Goal: Information Seeking & Learning: Learn about a topic

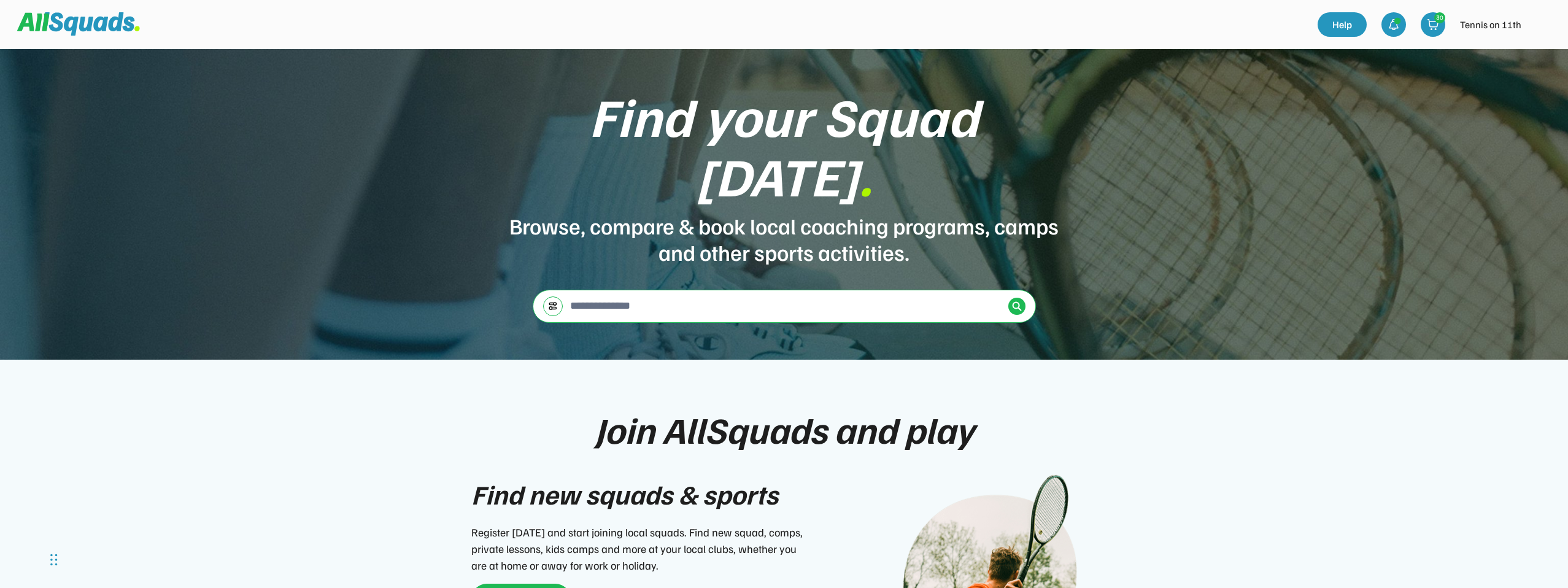
click at [1536, 33] on img at bounding box center [1542, 25] width 25 height 25
click at [1024, 298] on div at bounding box center [1017, 305] width 17 height 17
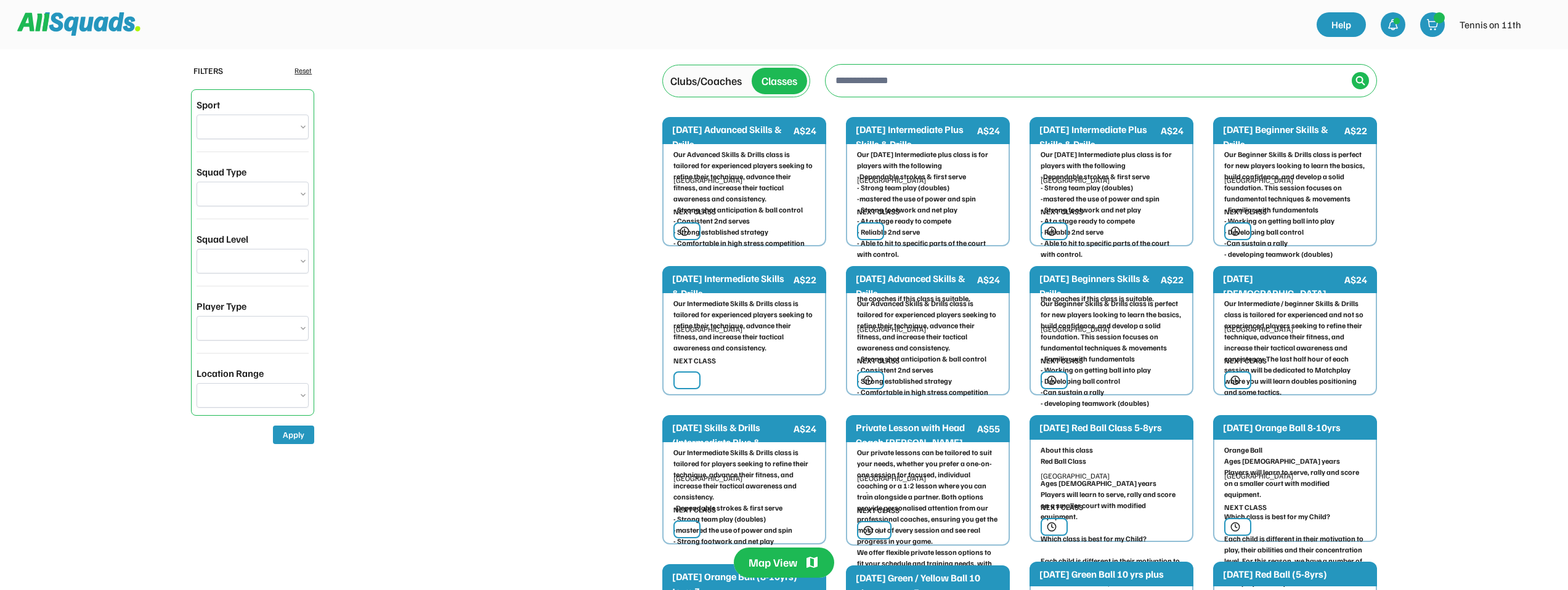
select select "**********"
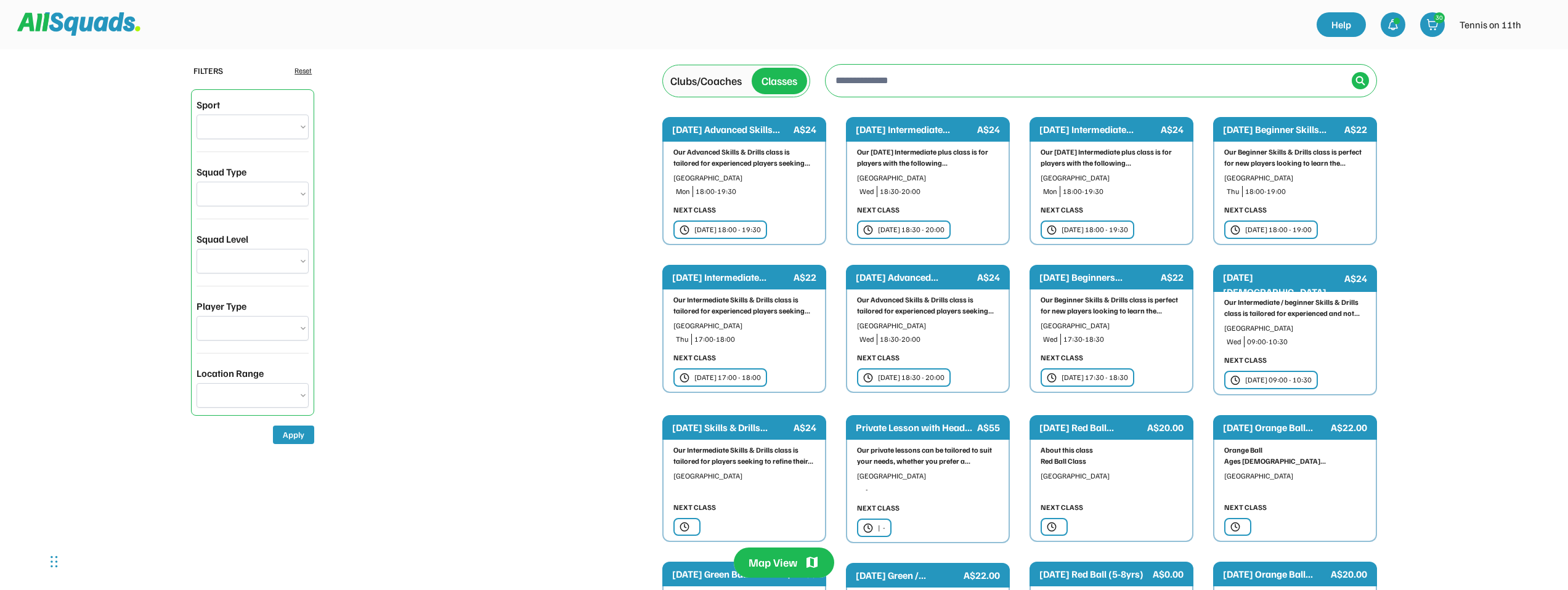
click at [708, 87] on div "Clubs/Coaches" at bounding box center [706, 81] width 72 height 17
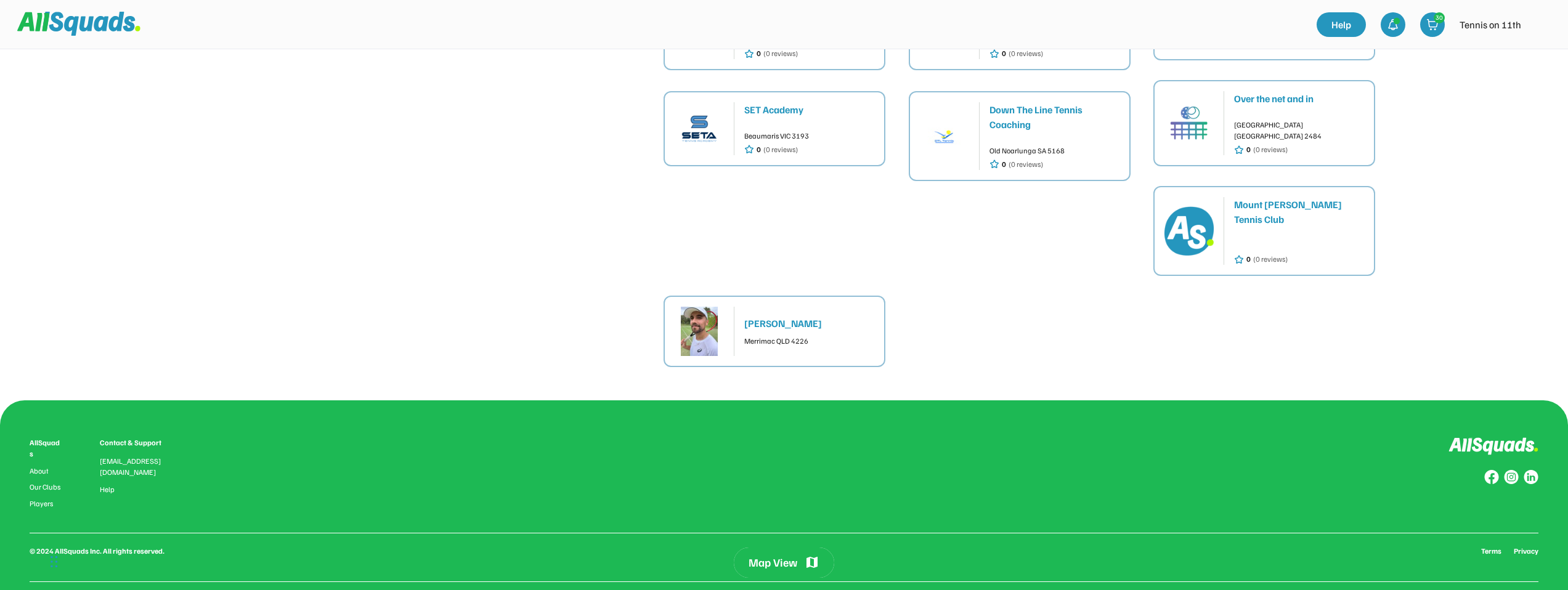
scroll to position [551, 0]
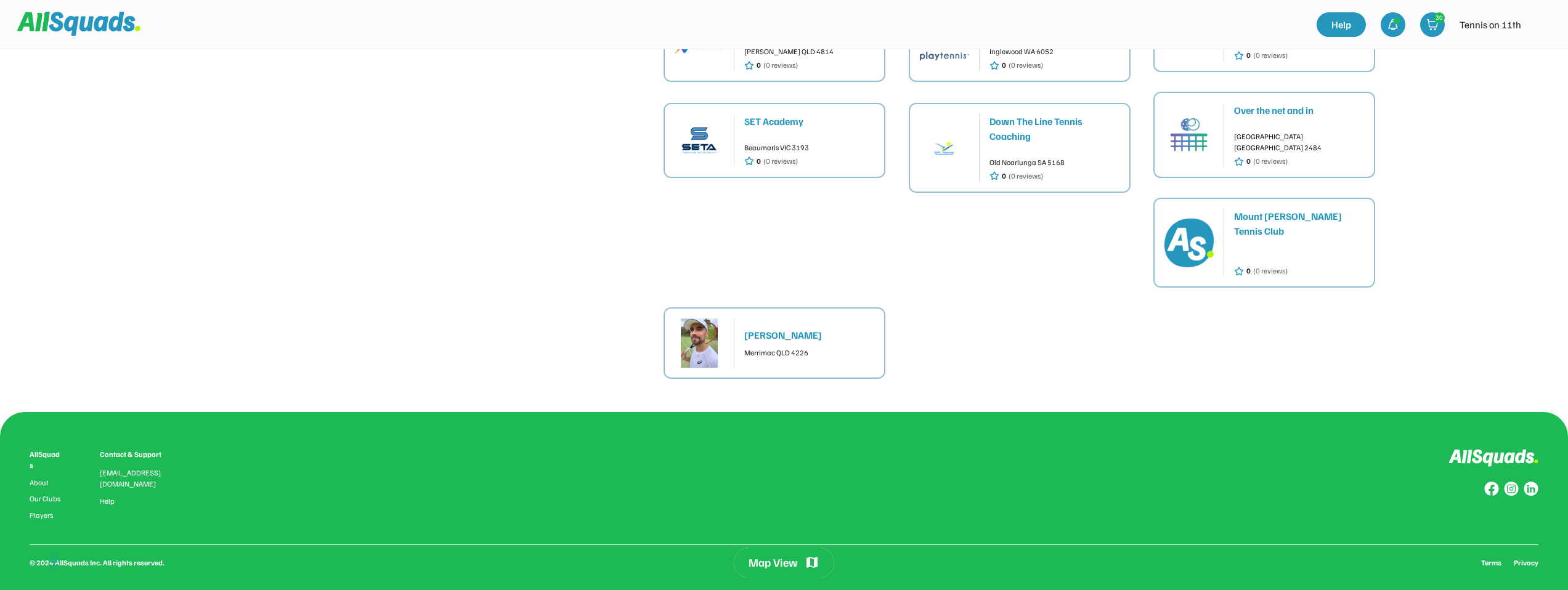
click at [1285, 209] on div "Mount Lawley Tennis Club" at bounding box center [1299, 223] width 130 height 29
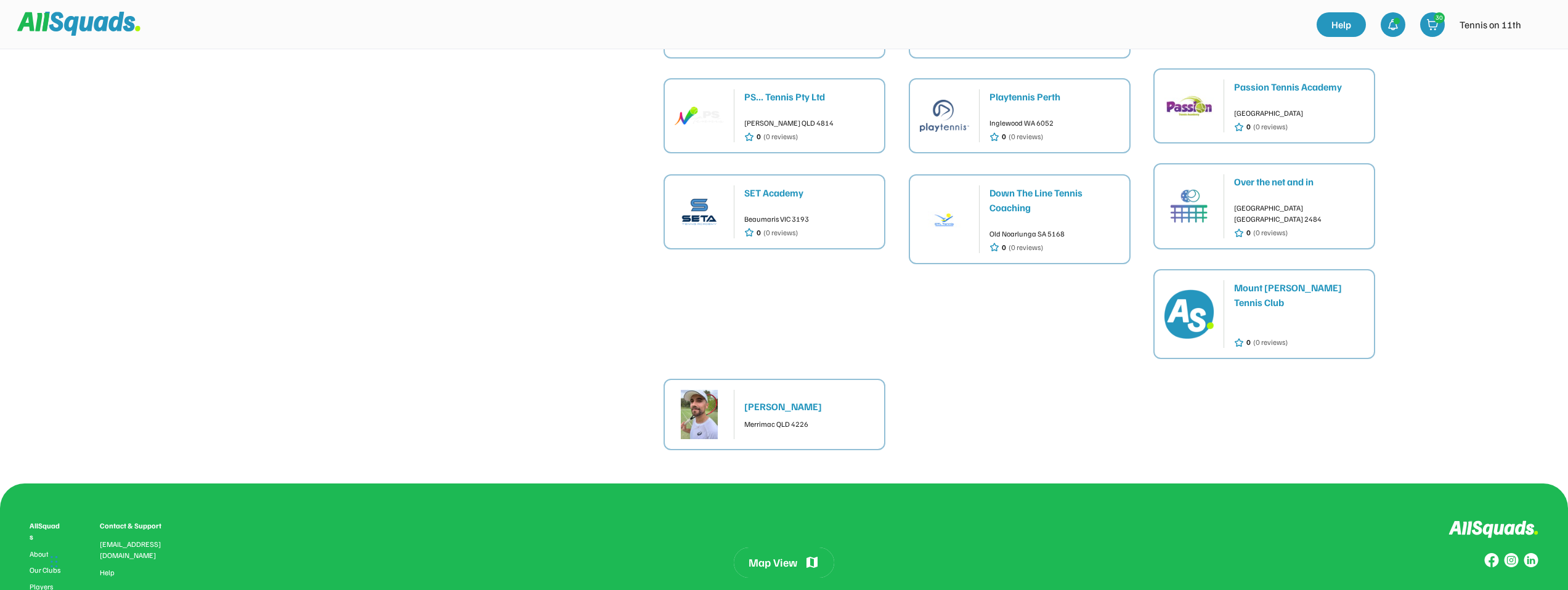
scroll to position [473, 0]
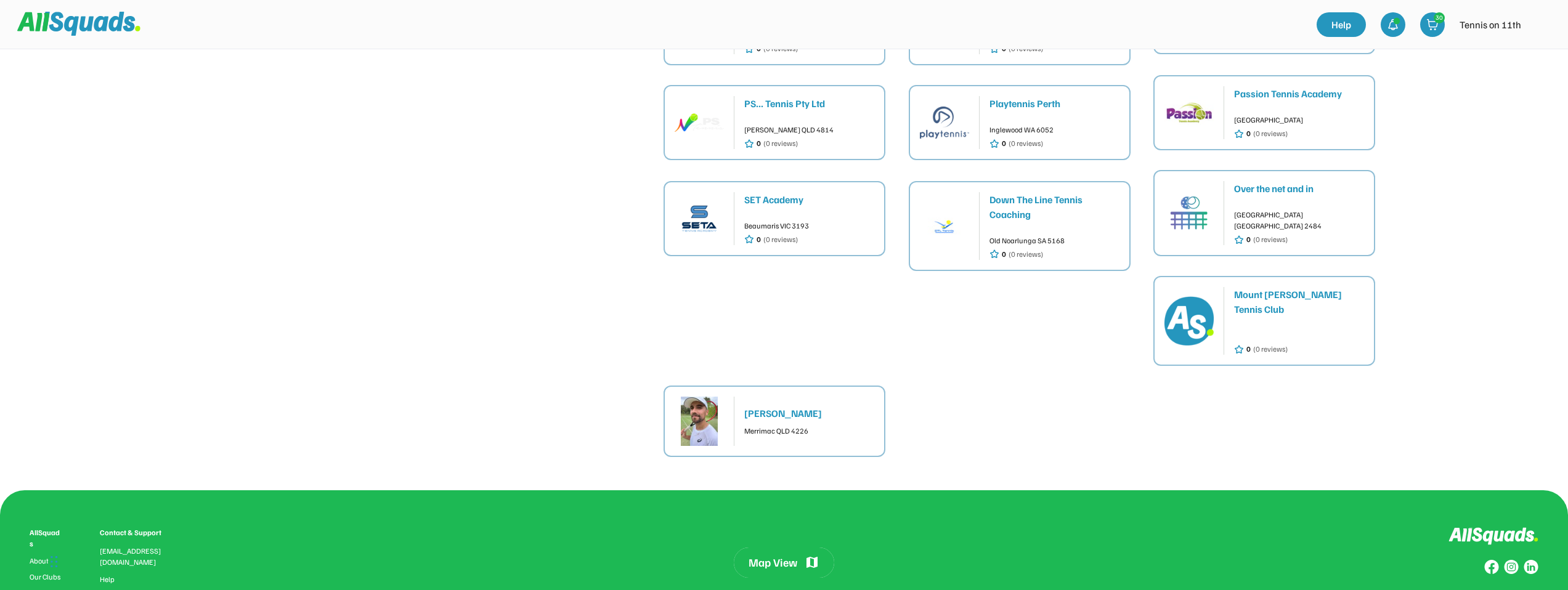
click at [1019, 192] on div "Down The Line Tennis Coaching" at bounding box center [1054, 206] width 130 height 29
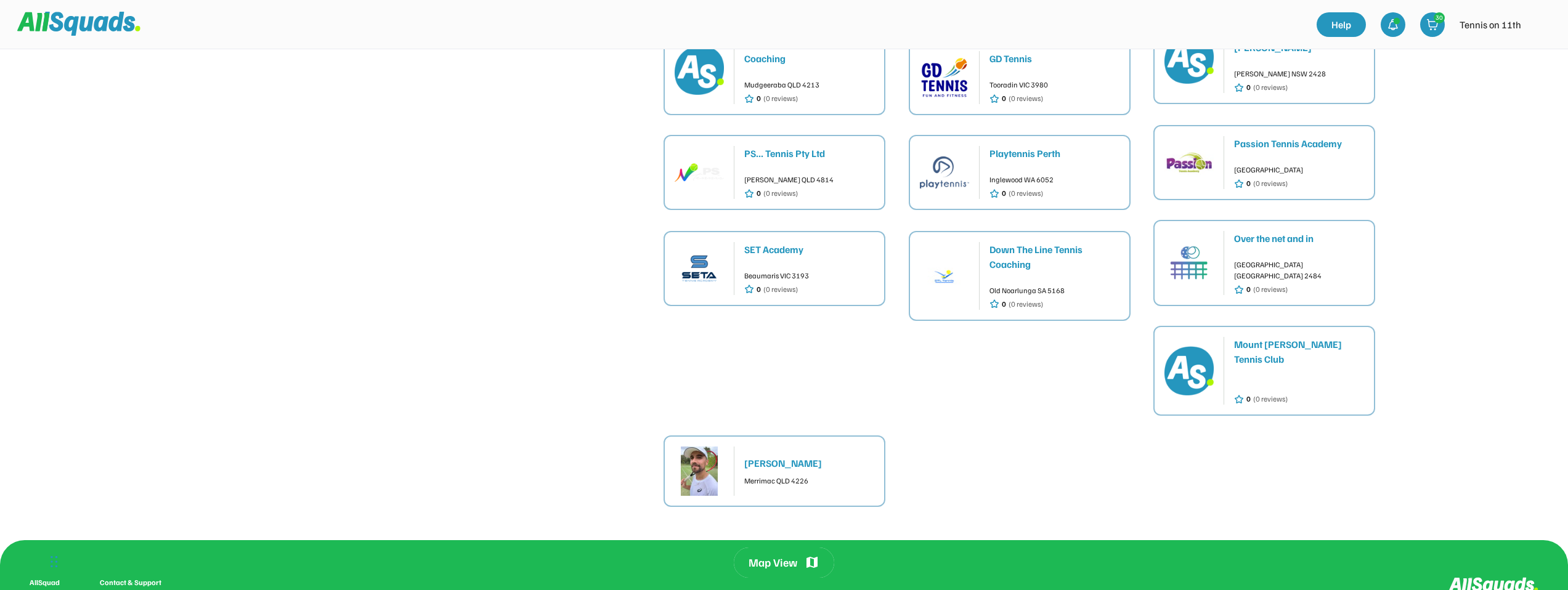
scroll to position [408, 0]
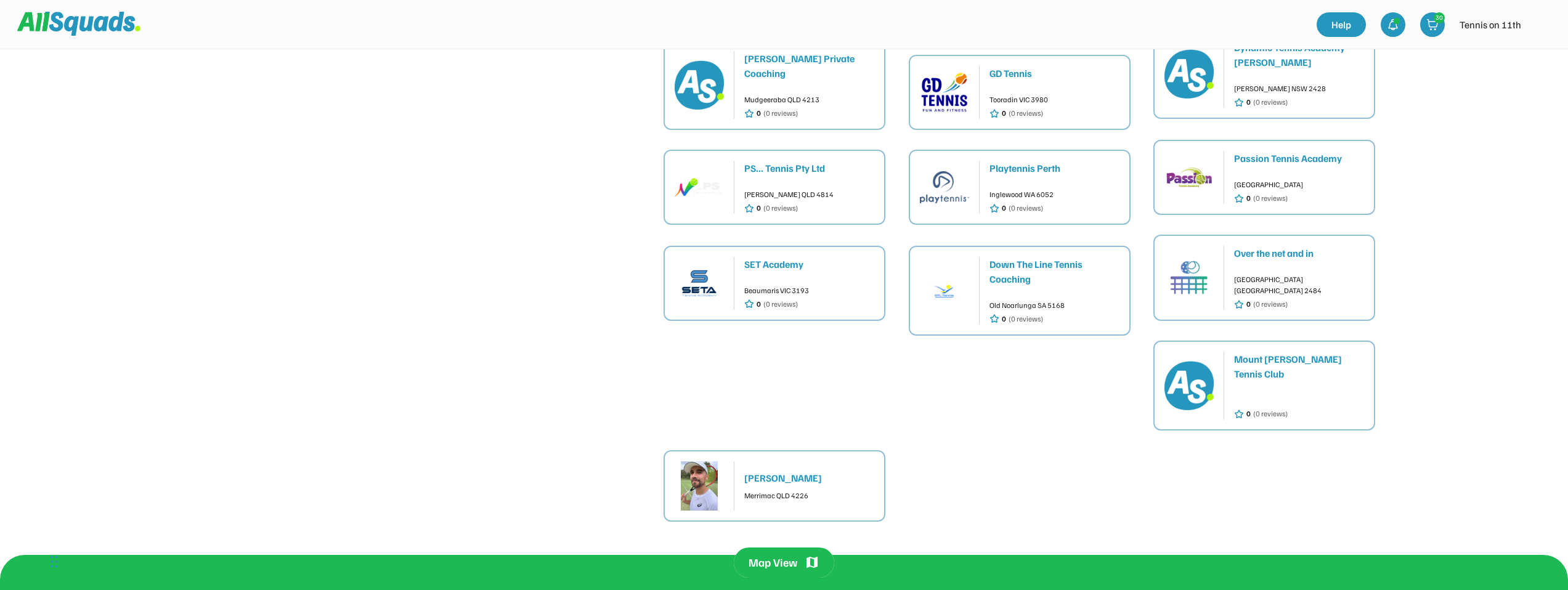
click at [1037, 257] on div "Down The Line Tennis Coaching" at bounding box center [1054, 271] width 130 height 29
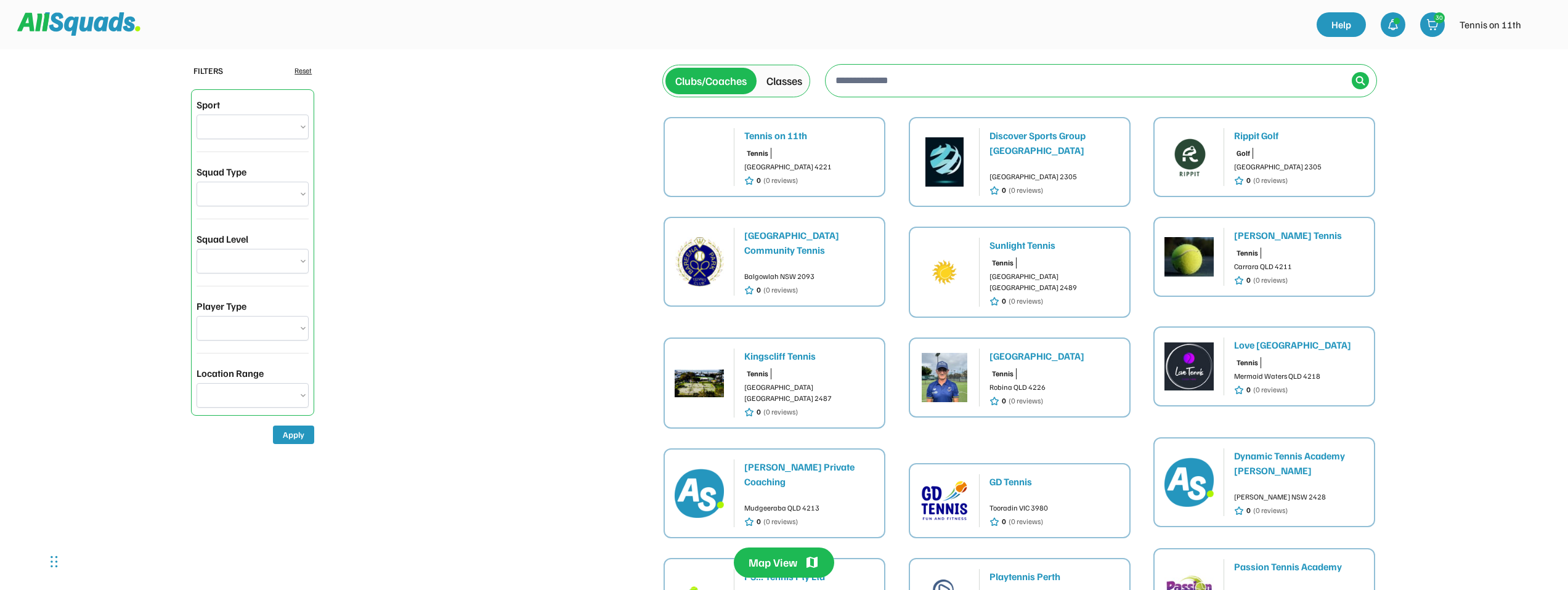
scroll to position [3, 0]
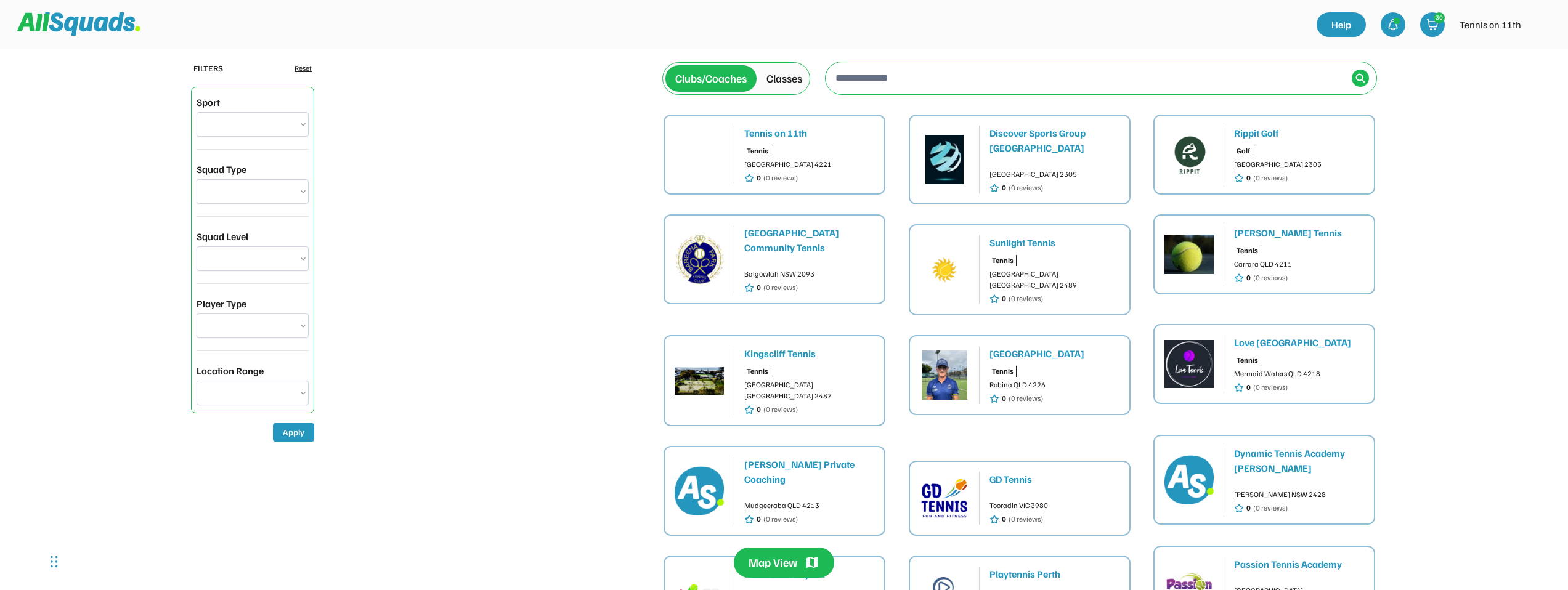
click at [1256, 234] on div "Ben Scott Tennis" at bounding box center [1299, 233] width 130 height 15
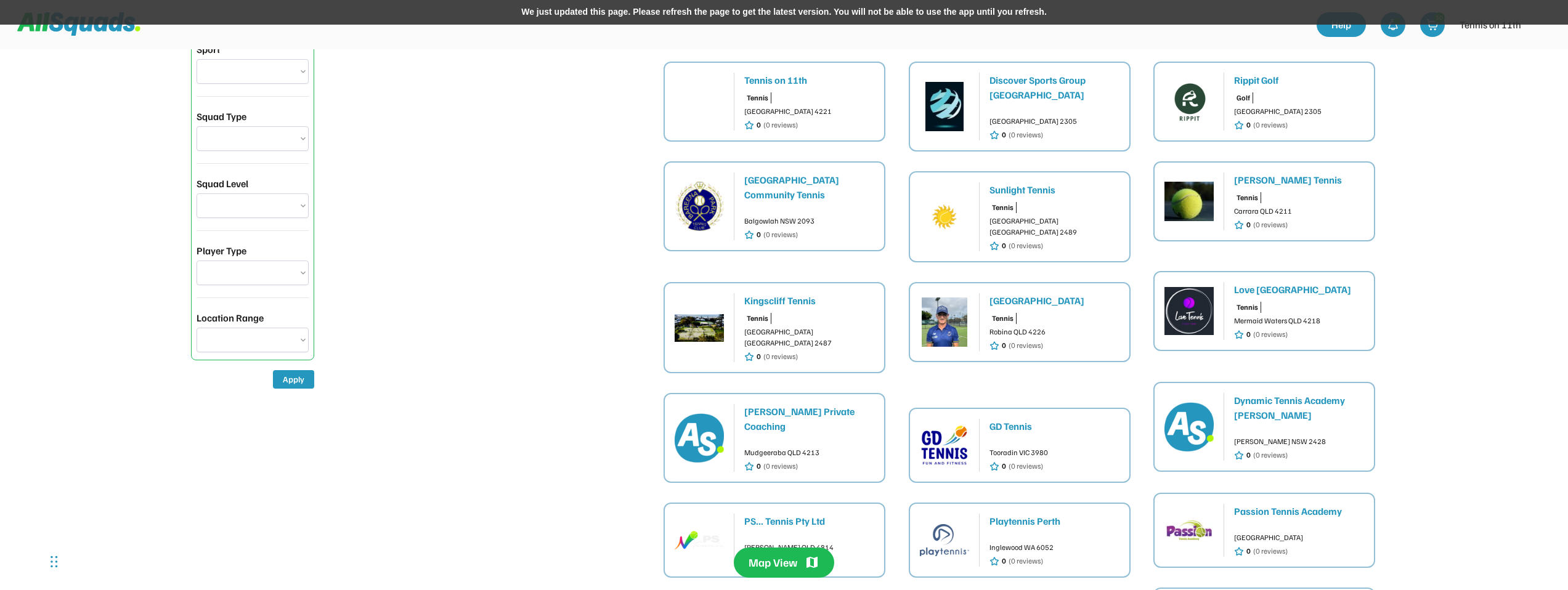
scroll to position [57, 0]
